Goal: Task Accomplishment & Management: Manage account settings

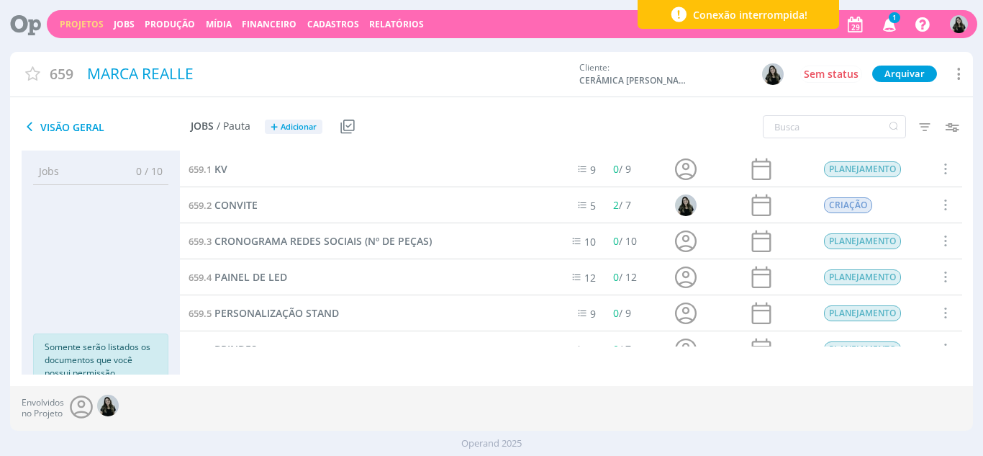
scroll to position [165, 0]
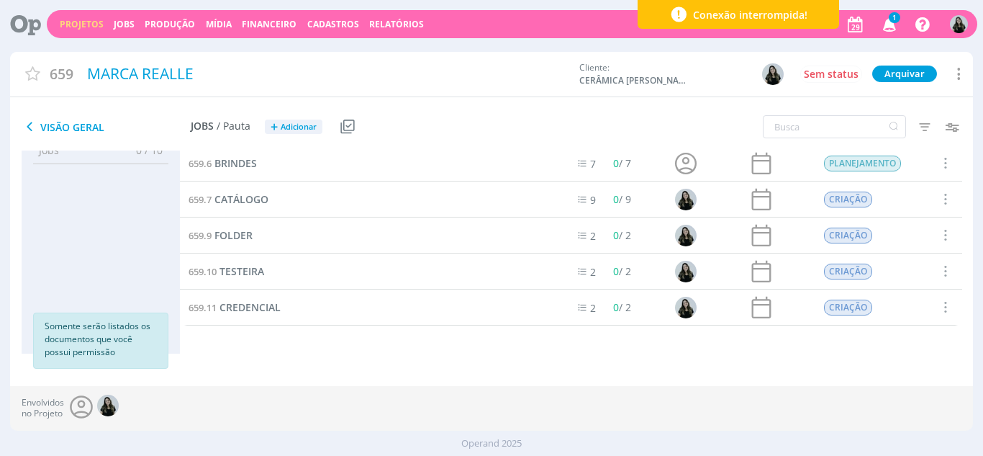
click at [882, 38] on div "Projetos Jobs Produção [GEOGRAPHIC_DATA] Financeiro Cadastros Relatórios 1 Noti…" at bounding box center [512, 24] width 931 height 28
click at [888, 33] on icon "button" at bounding box center [889, 24] width 25 height 24
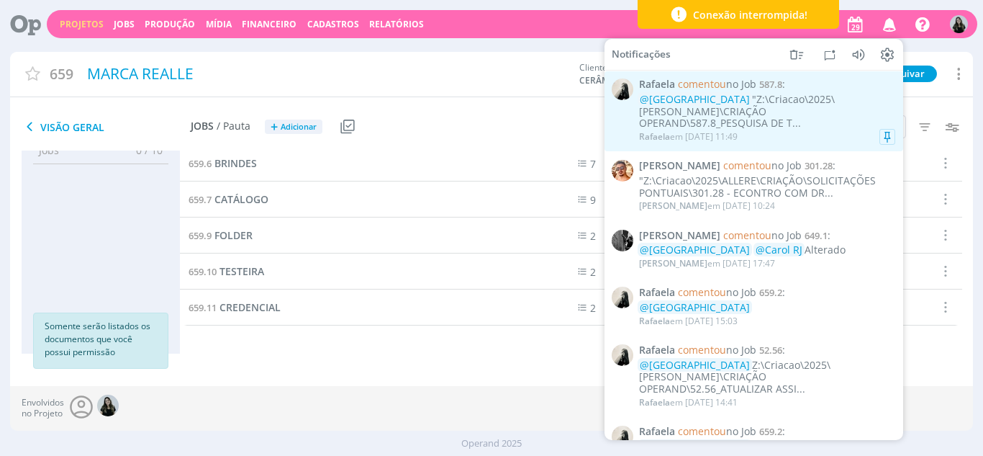
click at [713, 132] on div "[PERSON_NAME] em [DATE] 11:49" at bounding box center [688, 137] width 99 height 10
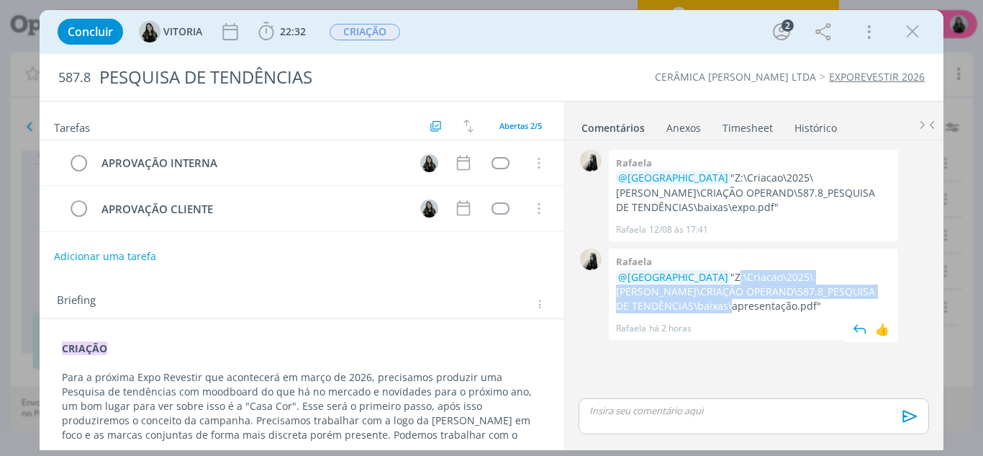
drag, startPoint x: 673, startPoint y: 277, endPoint x: 715, endPoint y: 308, distance: 52.0
click at [715, 308] on p "@[GEOGRAPHIC_DATA] "Z:\Criacao\2025\[PERSON_NAME]\CRIAÇÃO OPERAND\587.8_PESQUIS…" at bounding box center [753, 292] width 275 height 44
copy p "Z:\Criacao\2025\[PERSON_NAME]\CRIAÇÃO OPERAND\587.8_PESQUISA DE TENDÊNCIAS\baix…"
drag, startPoint x: 920, startPoint y: 28, endPoint x: 119, endPoint y: 148, distance: 809.2
click at [919, 28] on icon "dialog" at bounding box center [913, 32] width 22 height 22
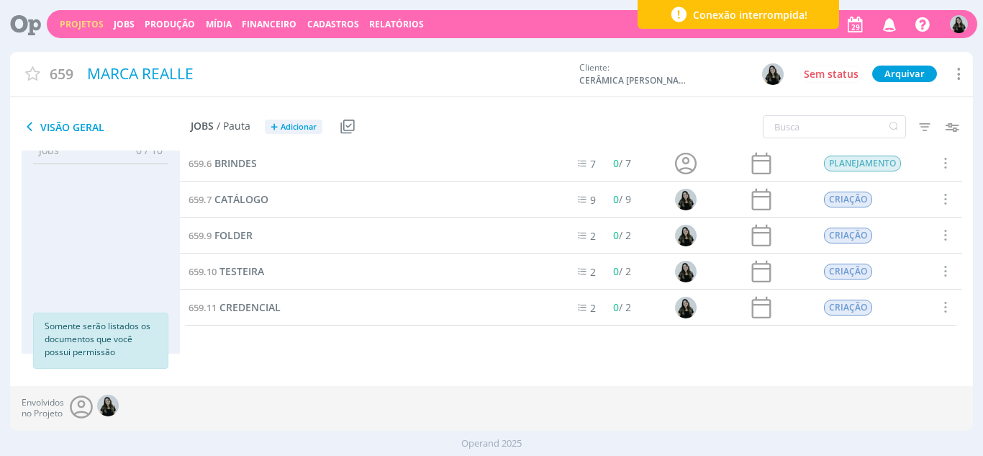
click at [94, 26] on link "Projetos" at bounding box center [82, 24] width 44 height 12
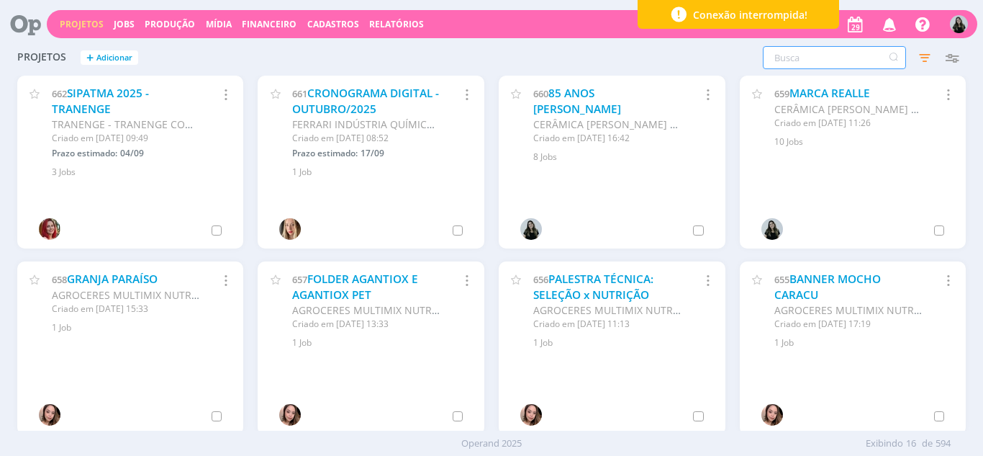
click at [821, 63] on input "text" at bounding box center [834, 57] width 143 height 23
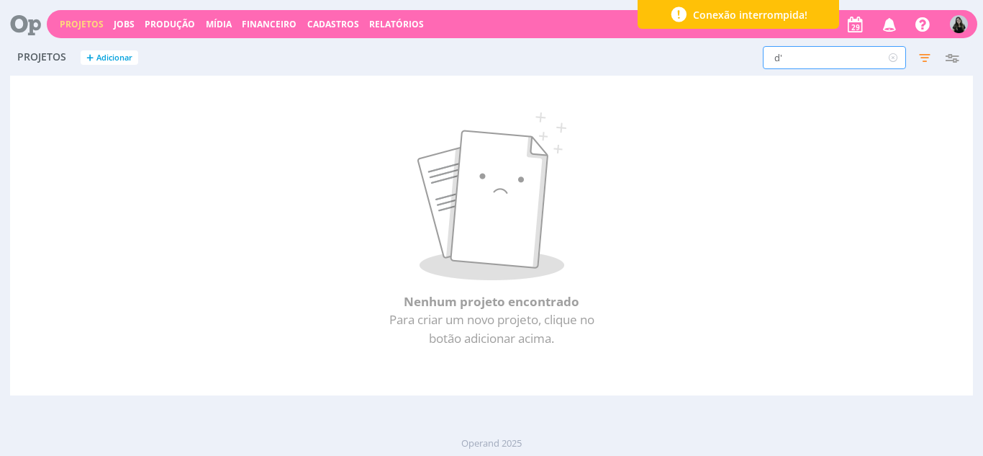
type input "d"
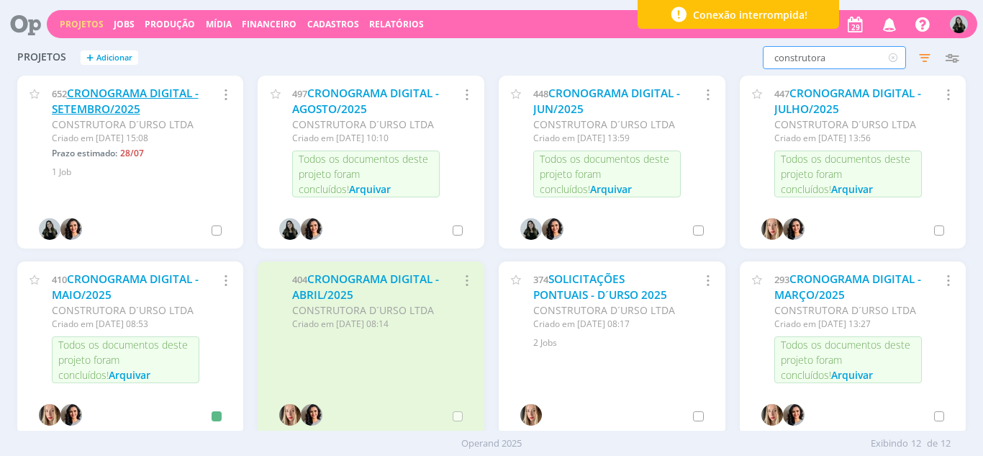
type input "construtora"
click at [143, 94] on link "CRONOGRAMA DIGITAL - SETEMBRO/2025" at bounding box center [125, 101] width 147 height 31
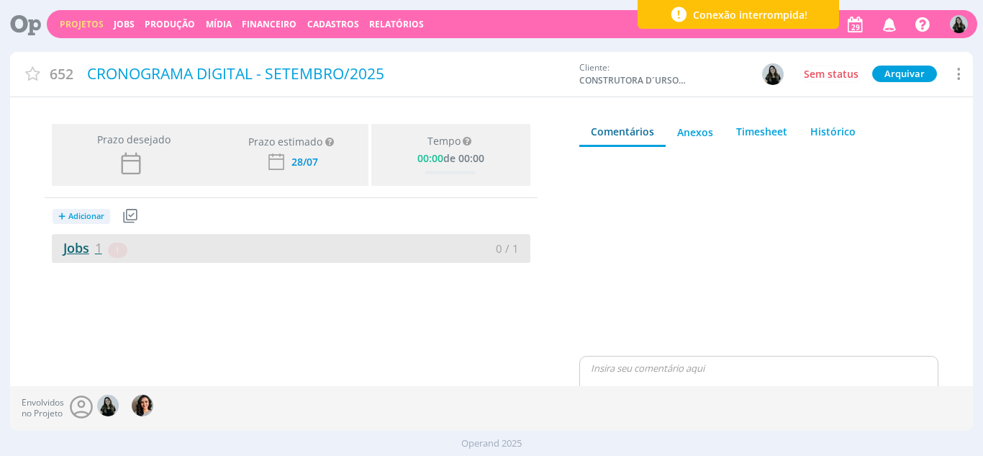
click at [78, 249] on link "Jobs 1" at bounding box center [77, 247] width 50 height 17
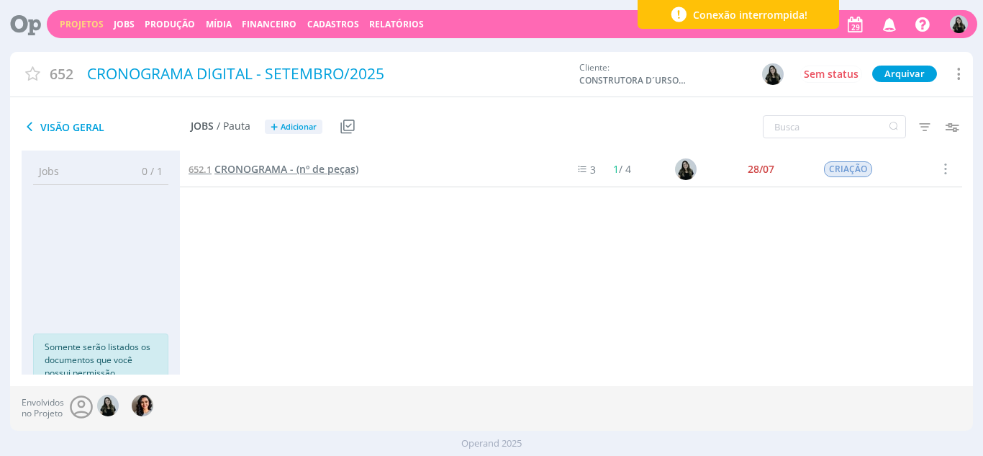
click at [330, 166] on span "CRONOGRAMA - (nº de peças)" at bounding box center [286, 169] width 144 height 14
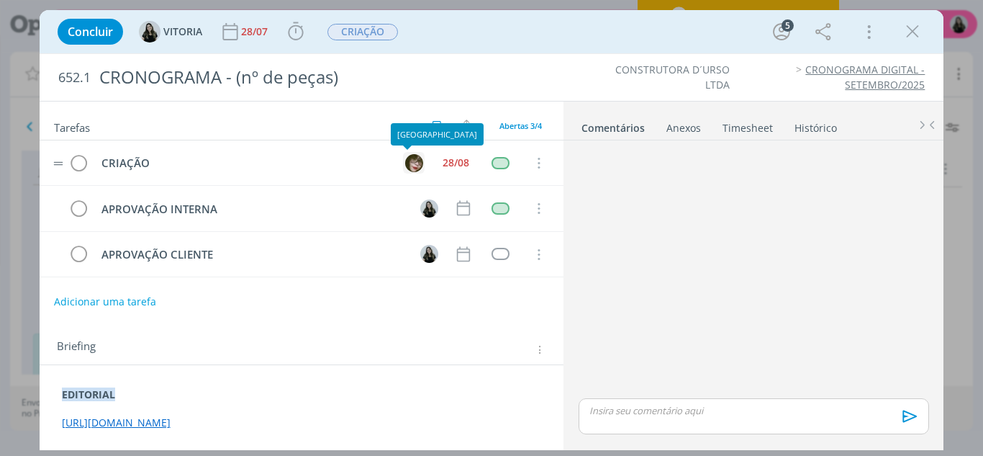
click at [410, 167] on img "dialog" at bounding box center [414, 163] width 18 height 18
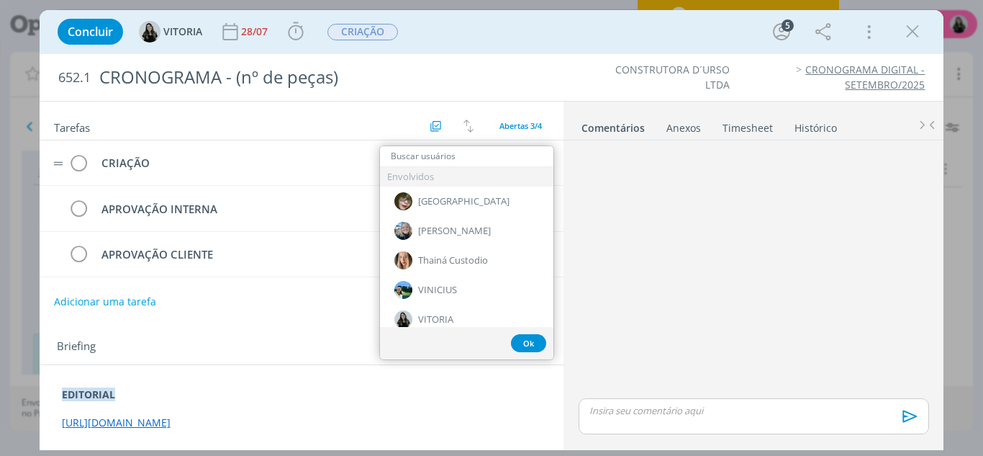
click at [505, 158] on input "dialog" at bounding box center [466, 156] width 173 height 20
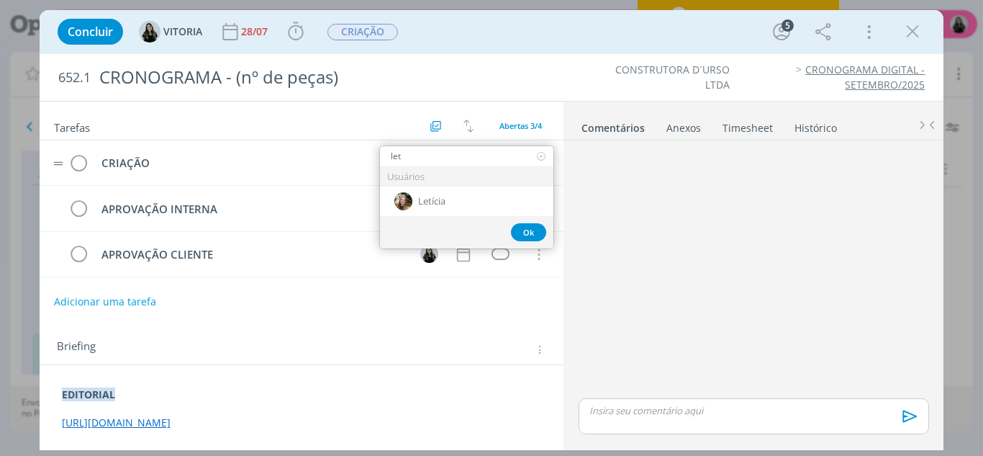
type input "let"
click at [451, 186] on div "Usuários" at bounding box center [466, 176] width 173 height 19
click at [456, 201] on div "Letícia" at bounding box center [466, 201] width 173 height 30
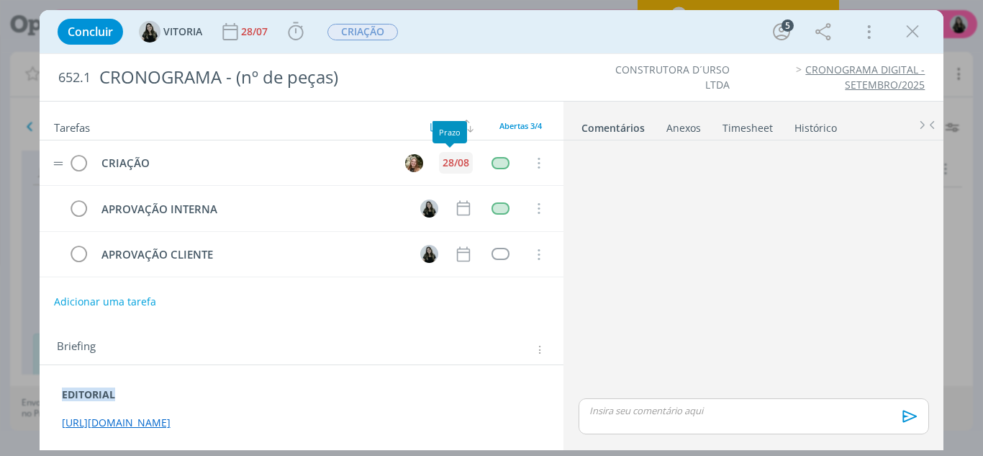
click at [452, 163] on div "28/08" at bounding box center [456, 163] width 27 height 10
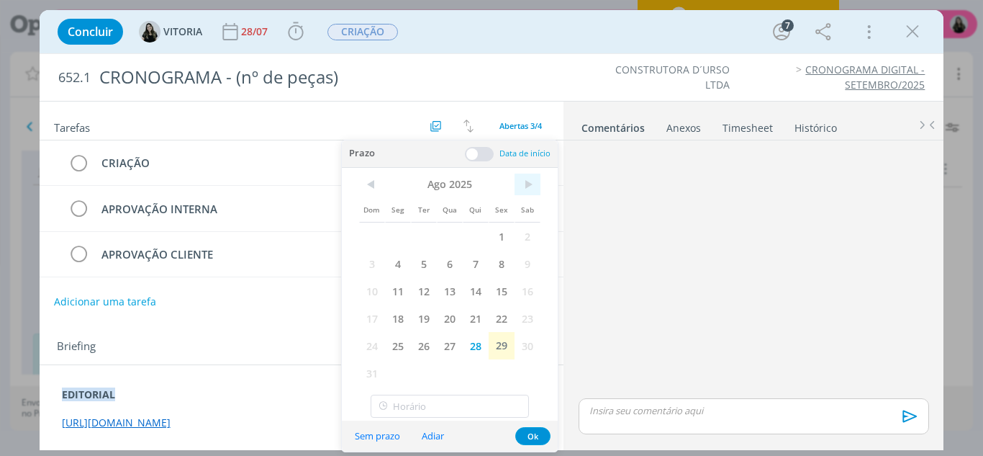
click at [526, 185] on span ">" at bounding box center [528, 184] width 26 height 22
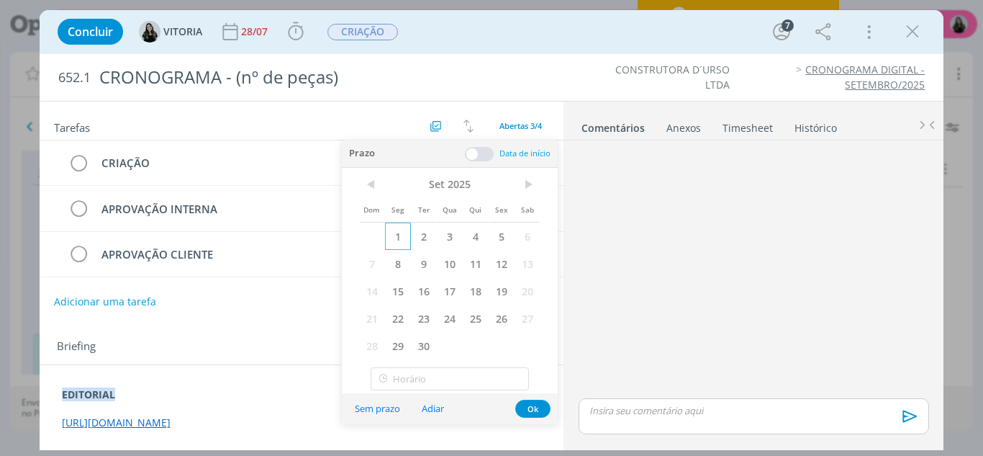
click at [402, 242] on span "1" at bounding box center [398, 235] width 26 height 27
click at [585, 407] on div "dialog" at bounding box center [754, 416] width 350 height 36
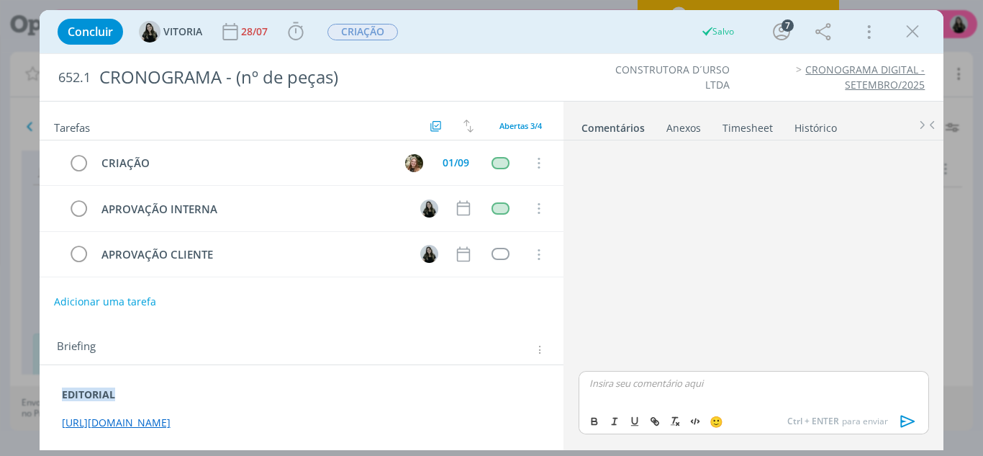
click at [537, 410] on div "EDITORIAL [URL][DOMAIN_NAME]" at bounding box center [302, 408] width 502 height 53
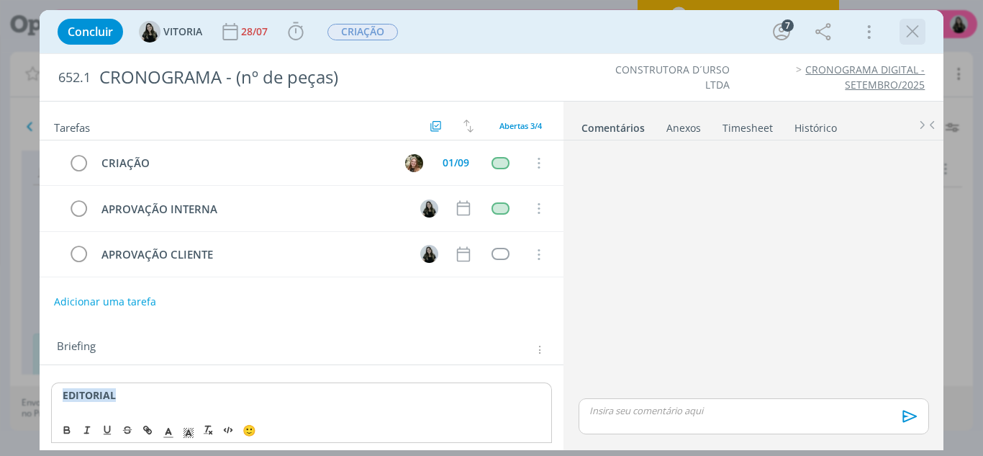
click at [916, 19] on div "dialog" at bounding box center [913, 32] width 26 height 26
click at [915, 32] on icon "dialog" at bounding box center [913, 32] width 22 height 22
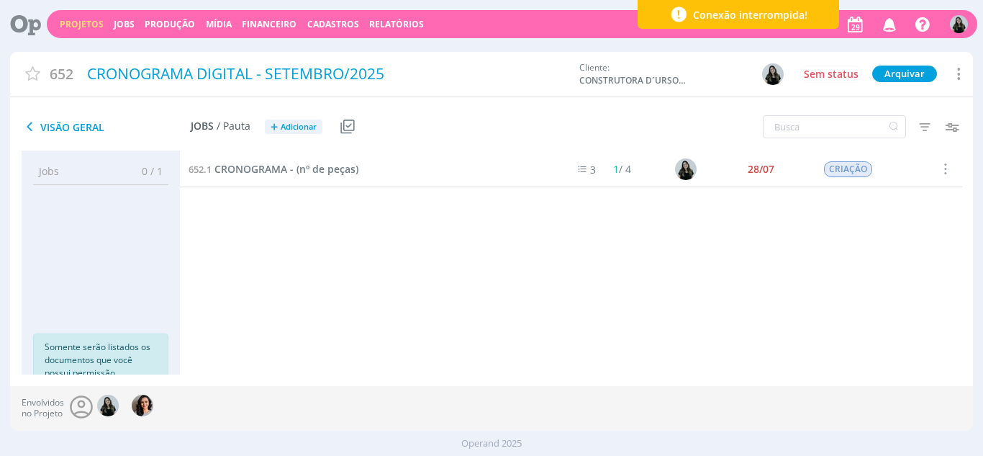
click at [86, 25] on link "Projetos" at bounding box center [82, 24] width 44 height 12
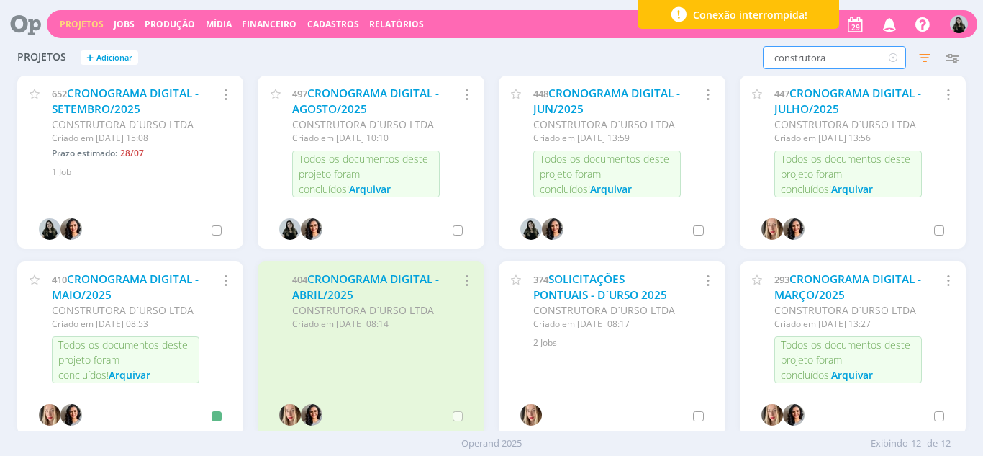
click at [787, 64] on input "construtora" at bounding box center [834, 57] width 143 height 23
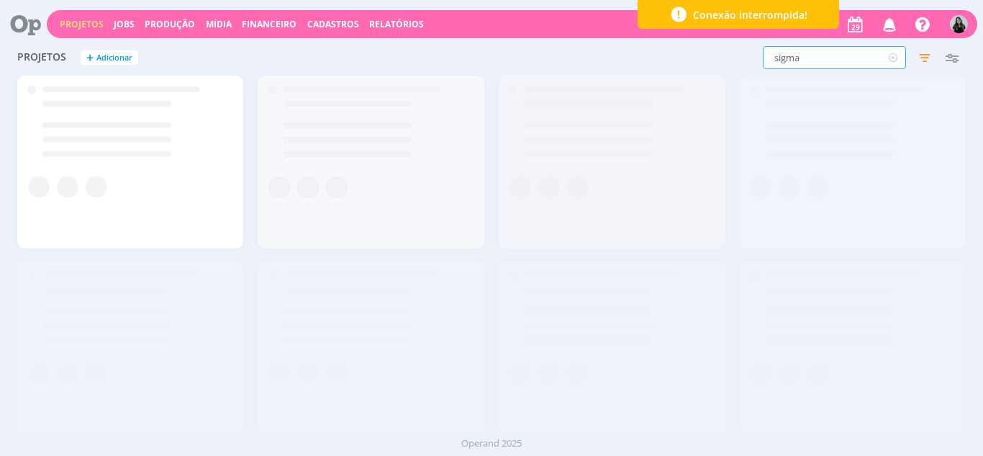
type input "sigma"
click at [843, 63] on input "sigma" at bounding box center [834, 57] width 143 height 23
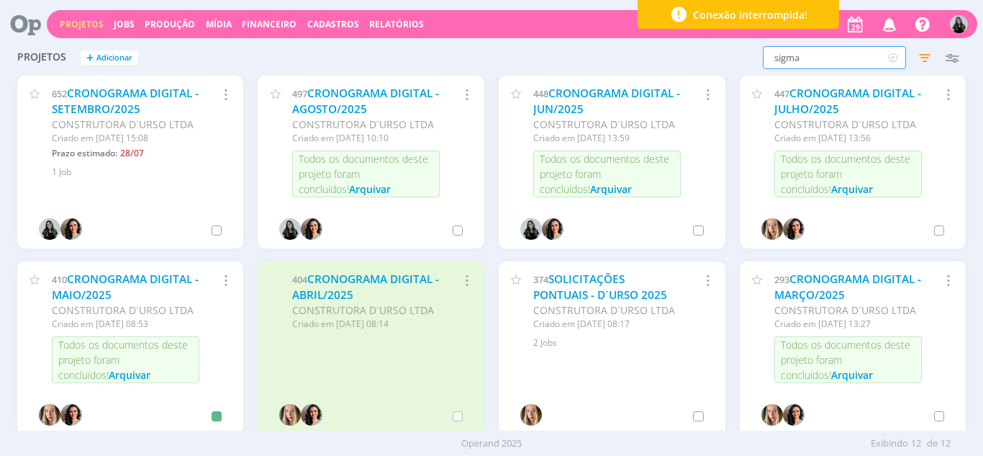
click at [843, 63] on input "sigma" at bounding box center [834, 57] width 143 height 23
click at [132, 106] on link "CRONOGRAMA DIGITAL - SETEMBRO/2025" at bounding box center [125, 101] width 147 height 31
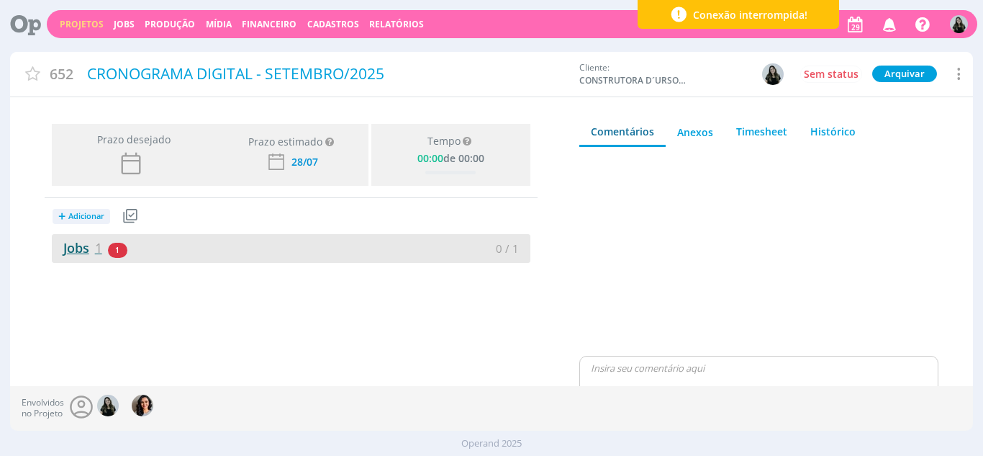
click at [63, 253] on link "Jobs 1" at bounding box center [77, 247] width 50 height 17
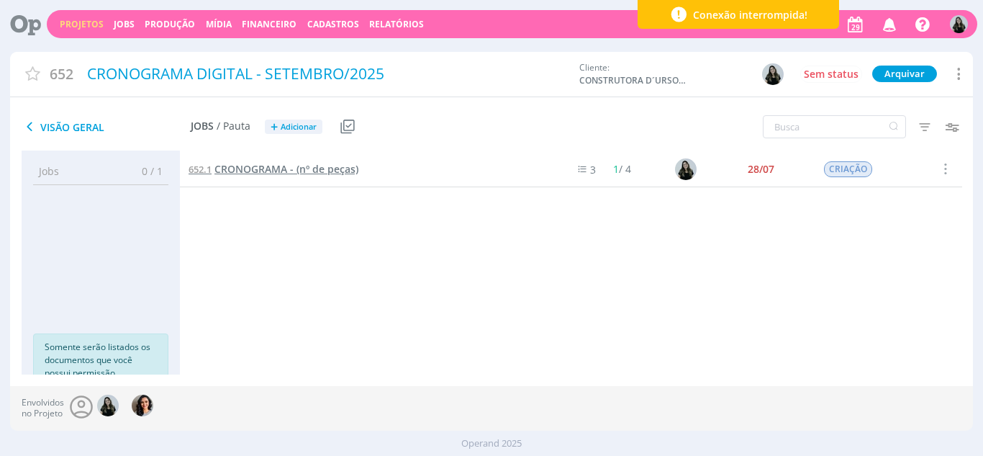
click at [345, 171] on span "CRONOGRAMA - (nº de peças)" at bounding box center [286, 169] width 144 height 14
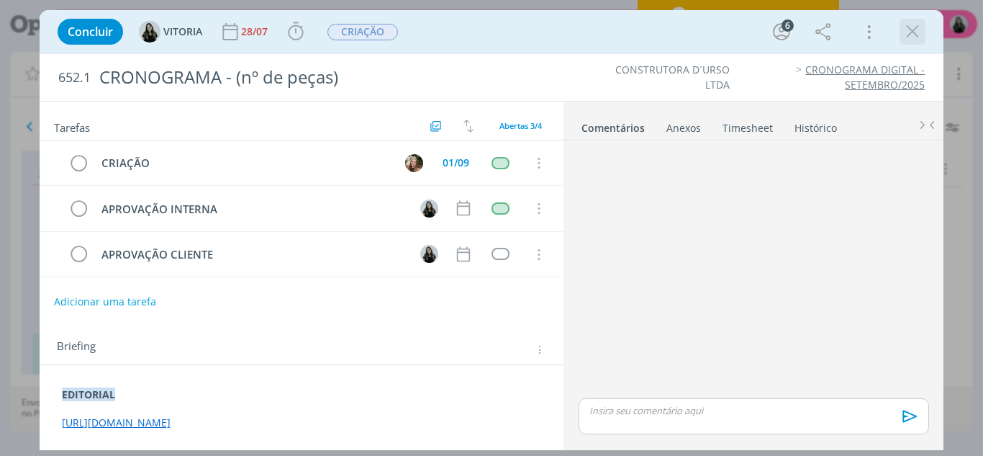
click at [916, 28] on icon "dialog" at bounding box center [913, 32] width 22 height 22
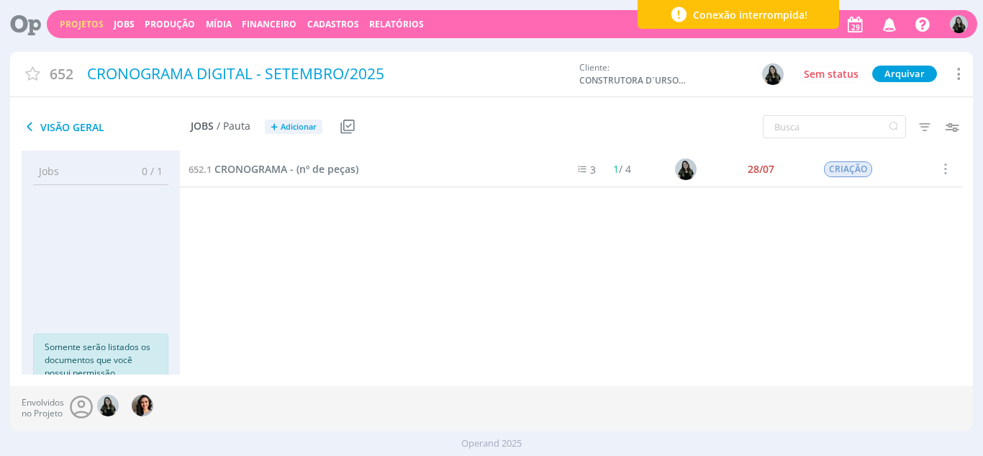
click at [76, 22] on link "Projetos" at bounding box center [82, 24] width 44 height 12
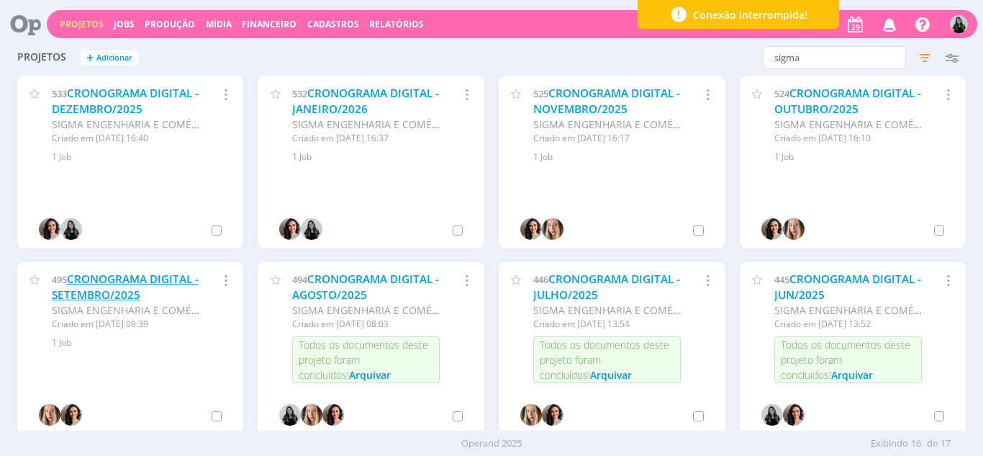
click at [104, 286] on link "CRONOGRAMA DIGITAL - SETEMBRO/2025" at bounding box center [125, 286] width 147 height 31
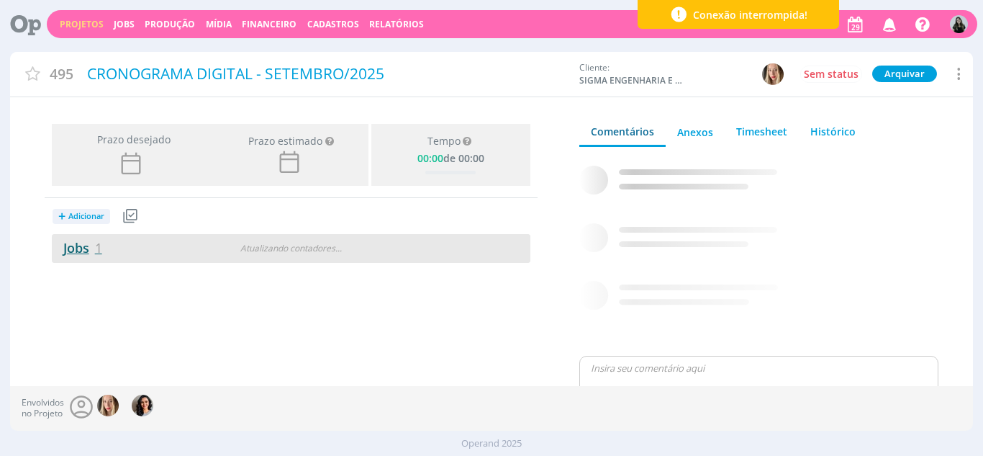
click at [81, 249] on link "Jobs 1" at bounding box center [77, 247] width 50 height 17
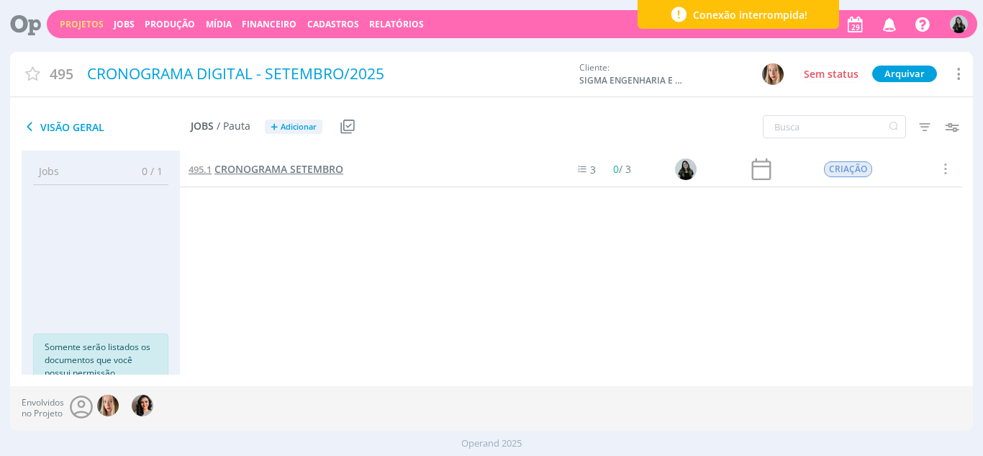
click at [282, 169] on span "CRONOGRAMA SETEMBRO" at bounding box center [278, 169] width 129 height 14
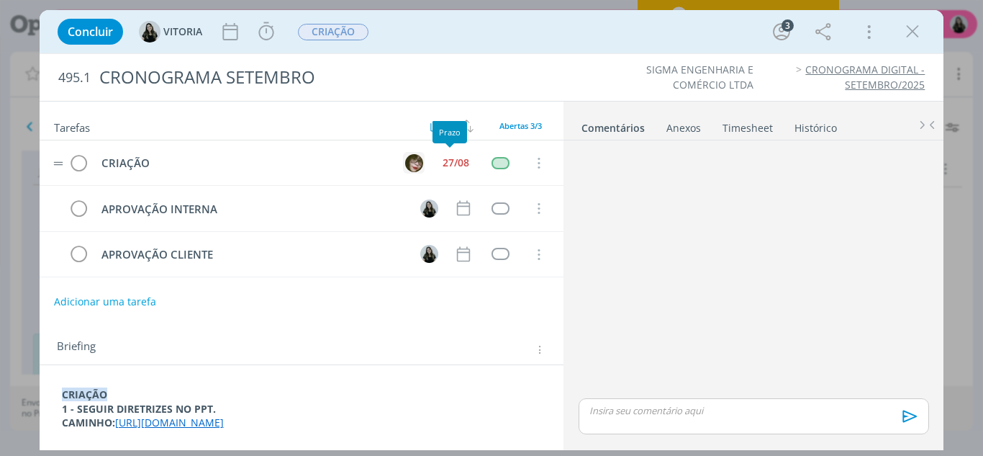
click at [415, 164] on img "dialog" at bounding box center [414, 163] width 18 height 18
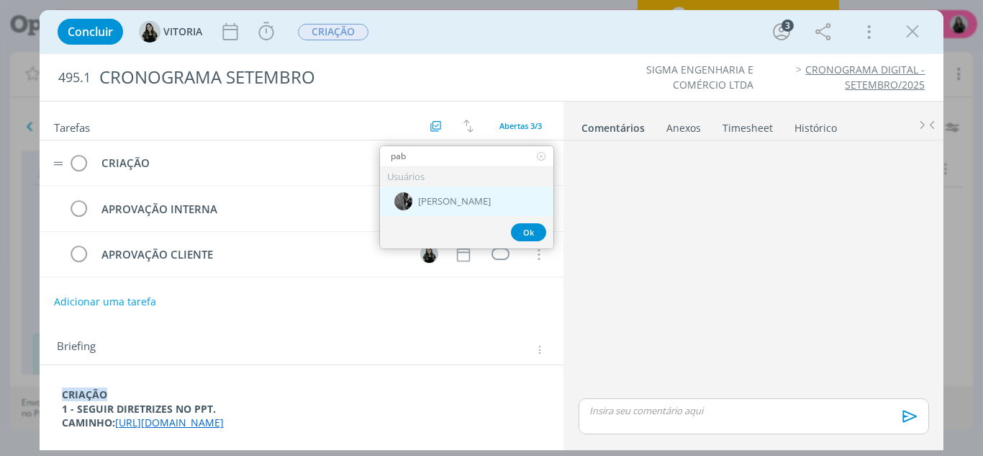
type input "pab"
click at [420, 203] on span "[PERSON_NAME]" at bounding box center [454, 202] width 73 height 12
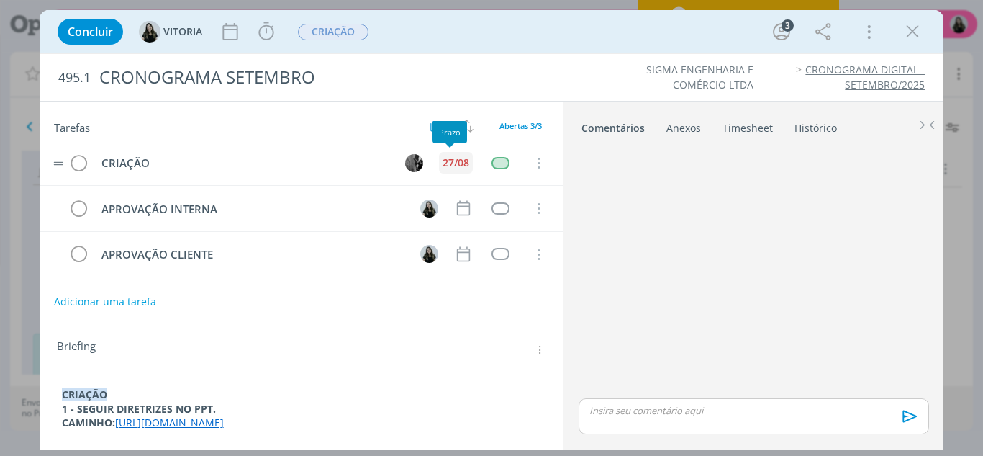
click at [446, 168] on div "27/08" at bounding box center [456, 163] width 27 height 10
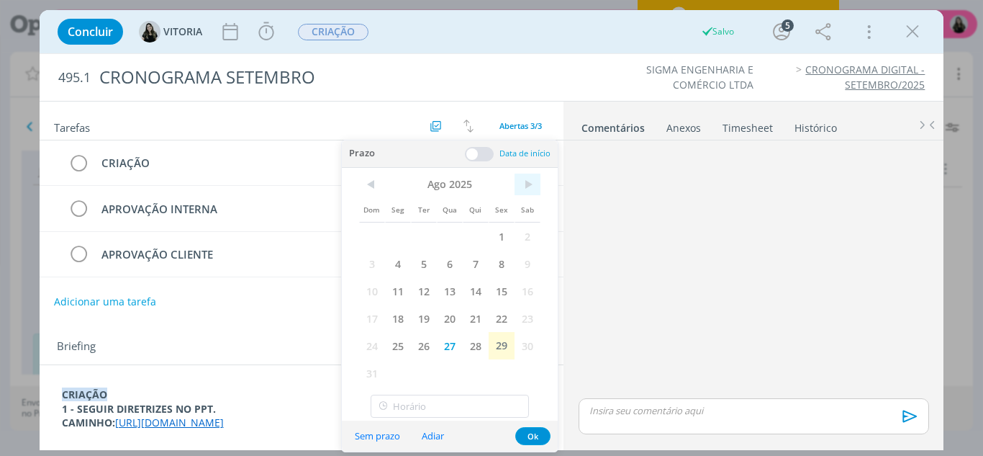
click at [523, 182] on span ">" at bounding box center [528, 184] width 26 height 22
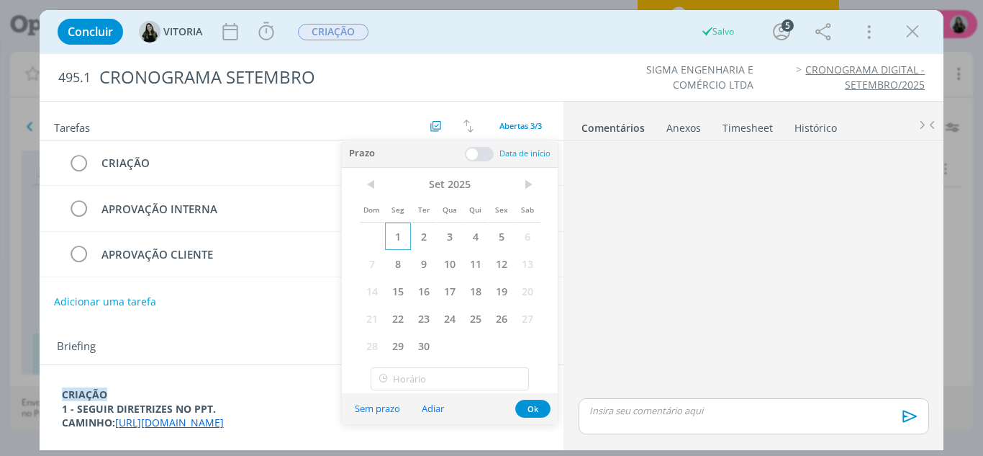
click at [399, 233] on span "1" at bounding box center [398, 235] width 26 height 27
click at [542, 404] on button "Ok" at bounding box center [532, 408] width 35 height 18
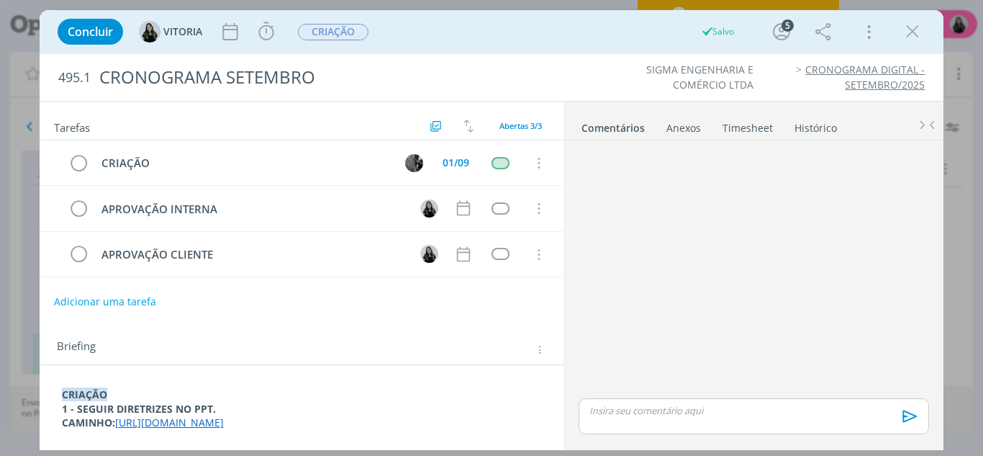
scroll to position [27, 0]
click at [224, 415] on link "[URL][DOMAIN_NAME]" at bounding box center [169, 422] width 109 height 14
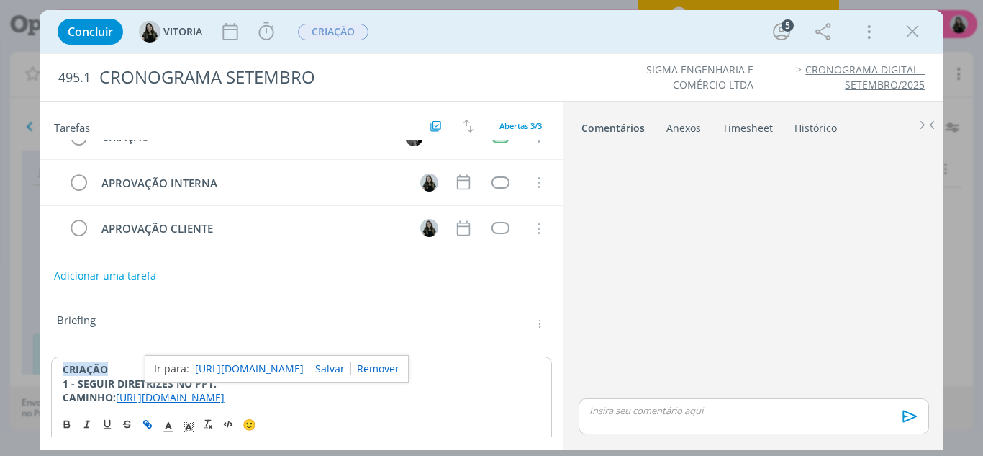
click at [247, 360] on link "[URL][DOMAIN_NAME]" at bounding box center [249, 368] width 109 height 19
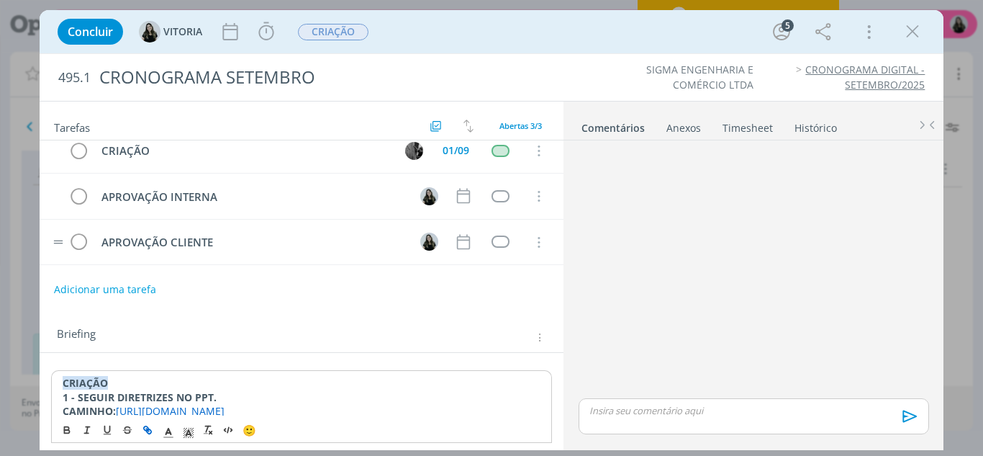
scroll to position [0, 0]
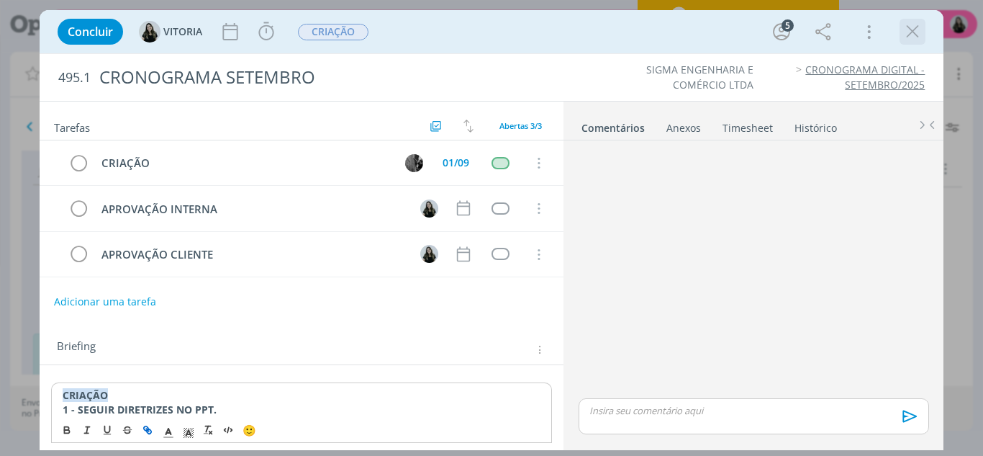
click at [915, 30] on icon "dialog" at bounding box center [913, 32] width 22 height 22
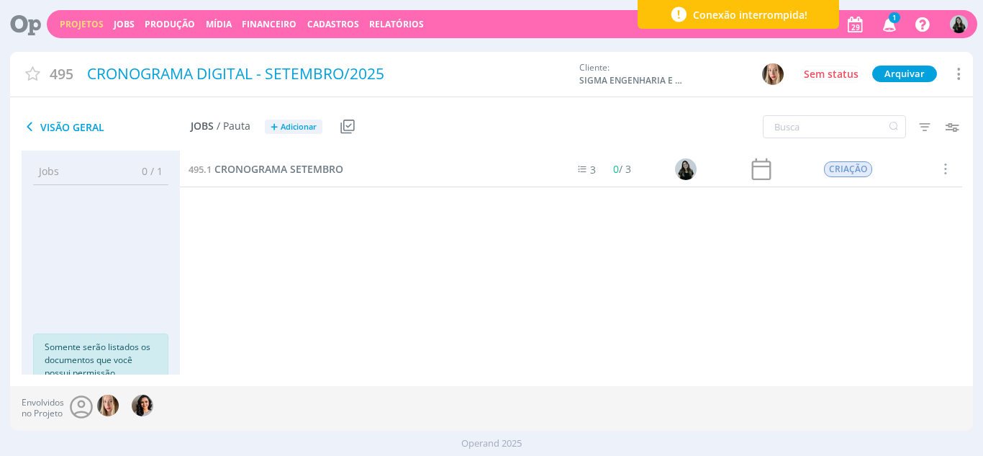
click at [896, 32] on icon "button" at bounding box center [889, 24] width 25 height 24
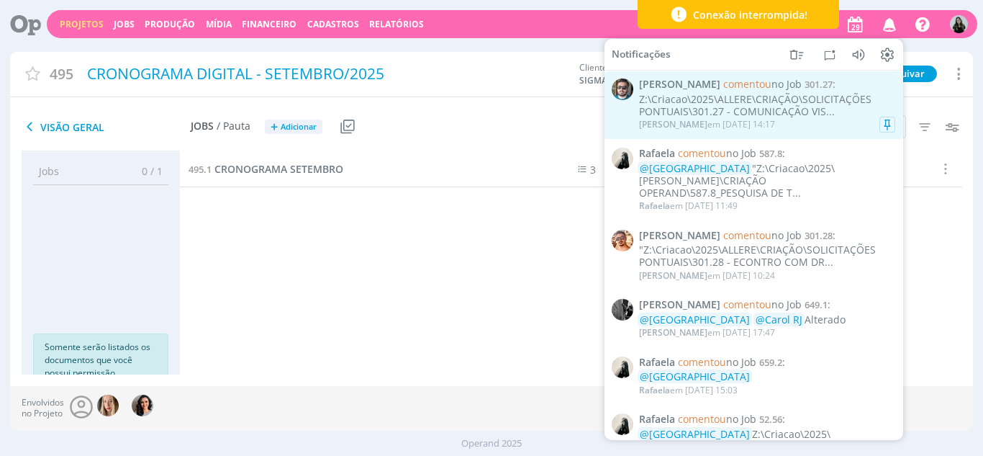
click at [813, 127] on div "[PERSON_NAME] em [DATE] 14:17" at bounding box center [767, 124] width 256 height 14
